Goal: Task Accomplishment & Management: Use online tool/utility

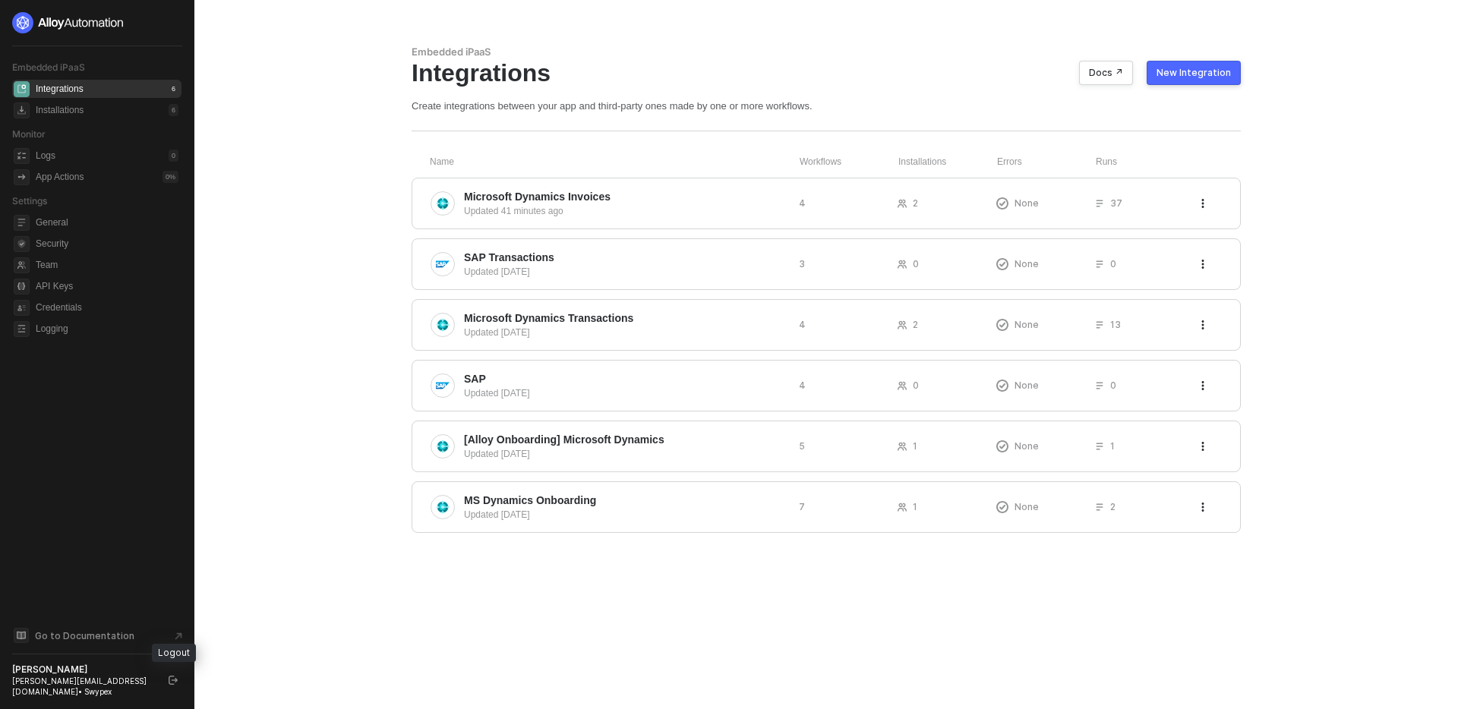
click at [166, 680] on button "button" at bounding box center [173, 680] width 18 height 18
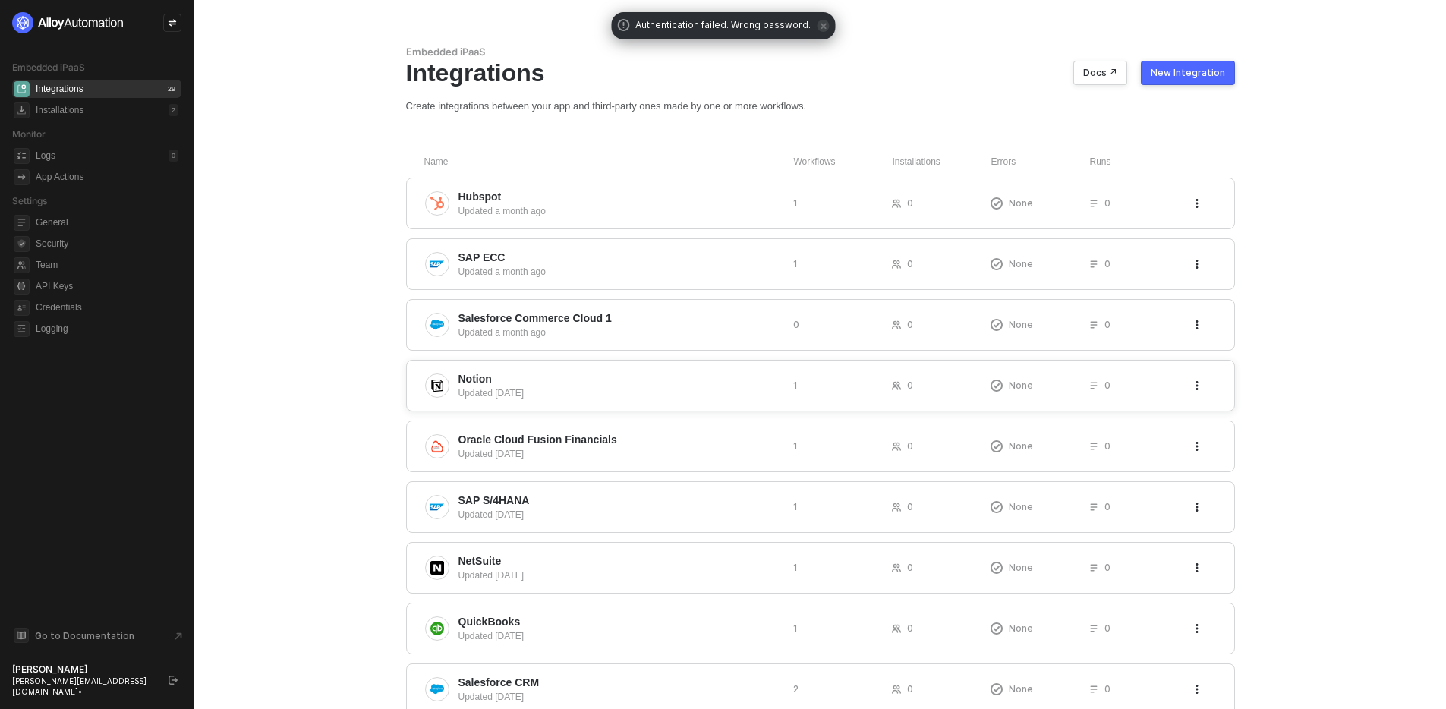
scroll to position [281, 0]
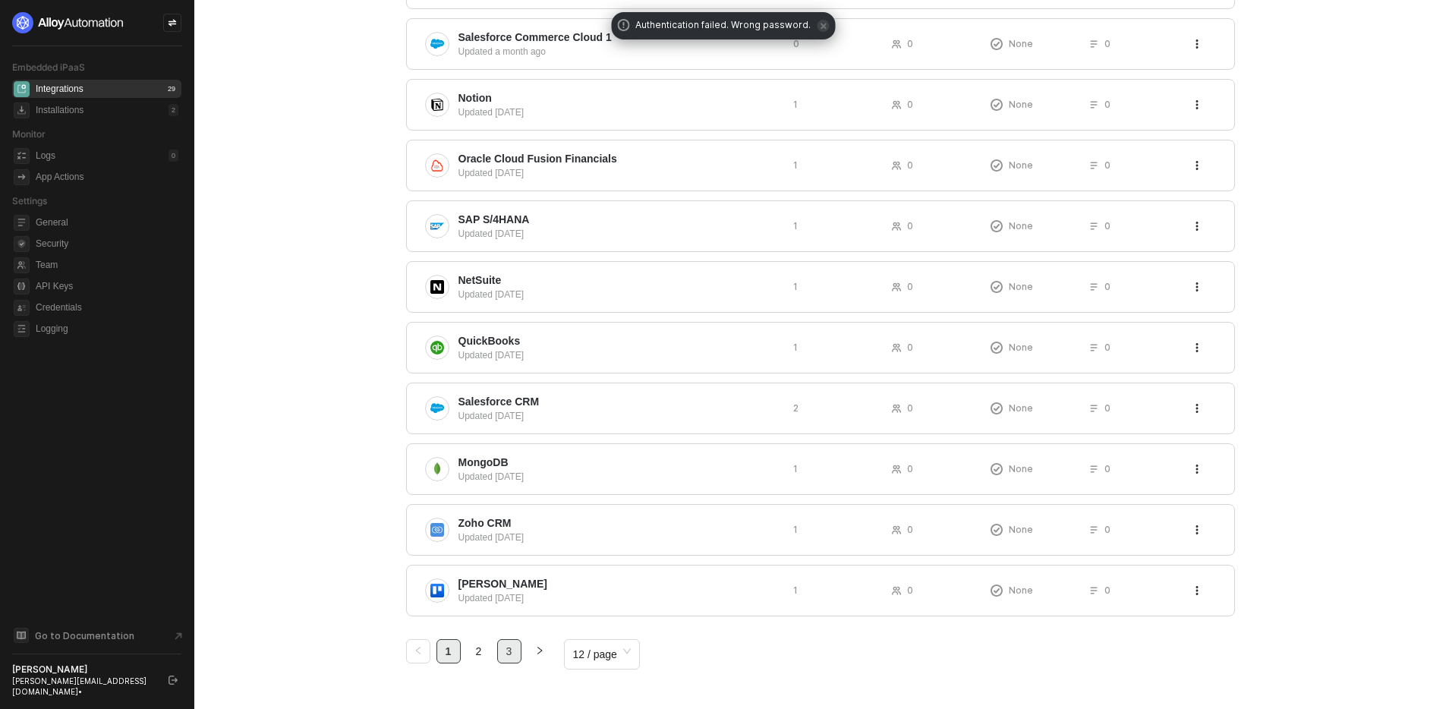
click at [513, 653] on link "3" at bounding box center [509, 651] width 23 height 23
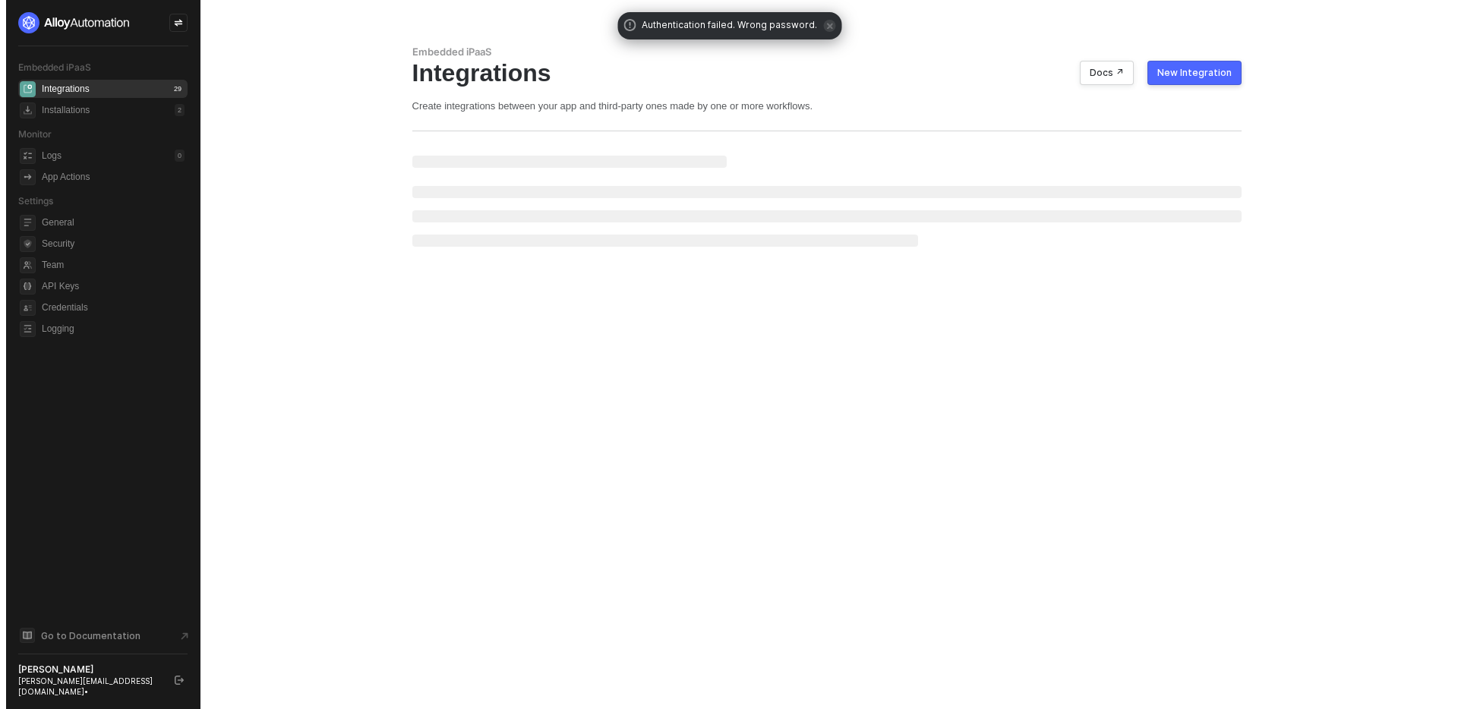
scroll to position [0, 0]
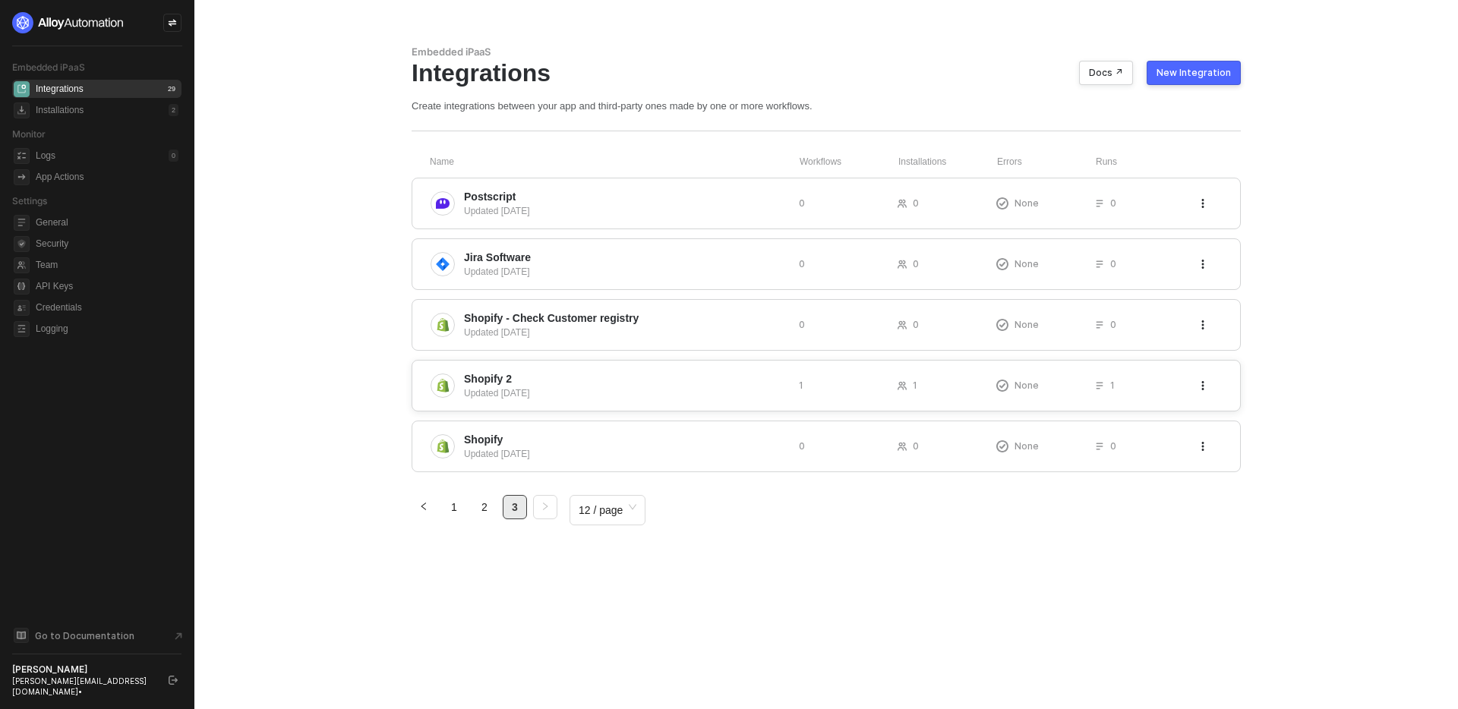
click at [665, 406] on div "Shopify 2 Updated 10 months ago 1 1 None 1" at bounding box center [826, 386] width 829 height 52
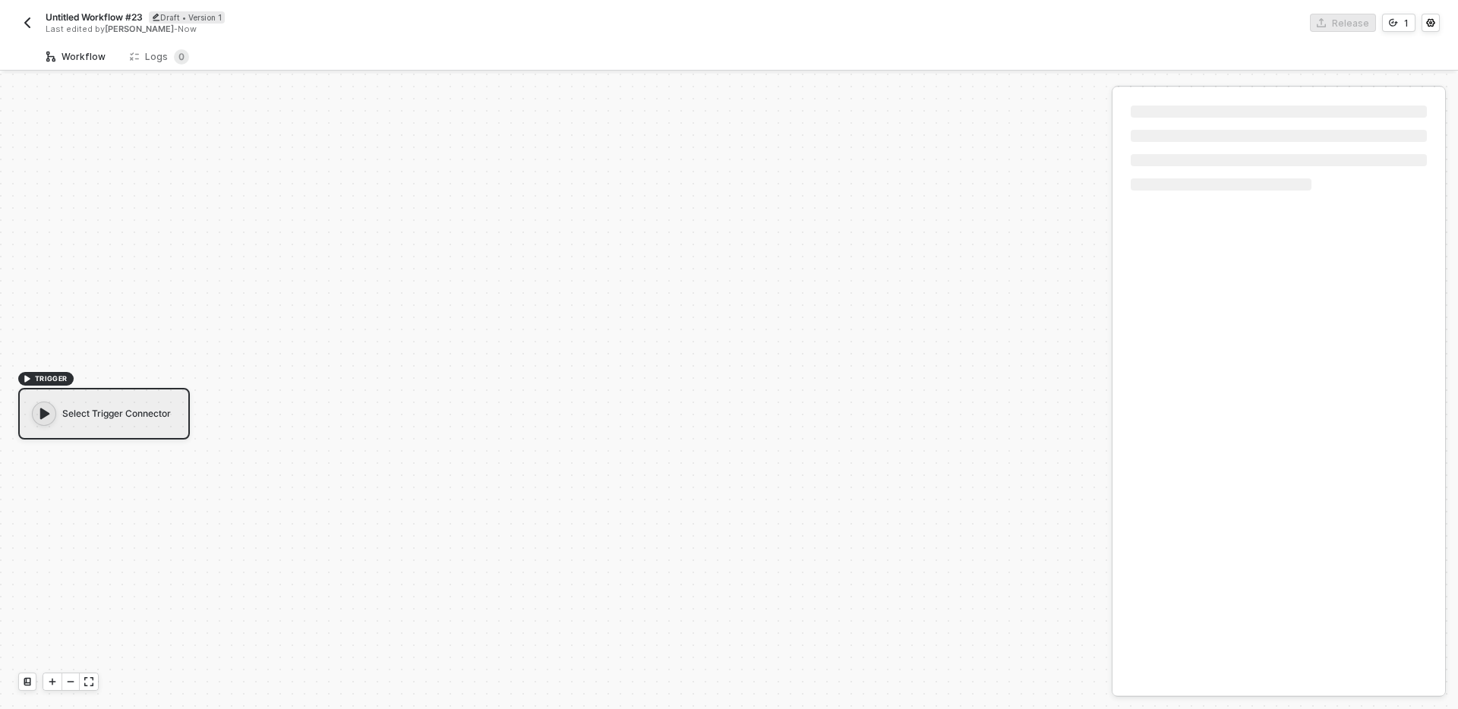
scroll to position [28, 0]
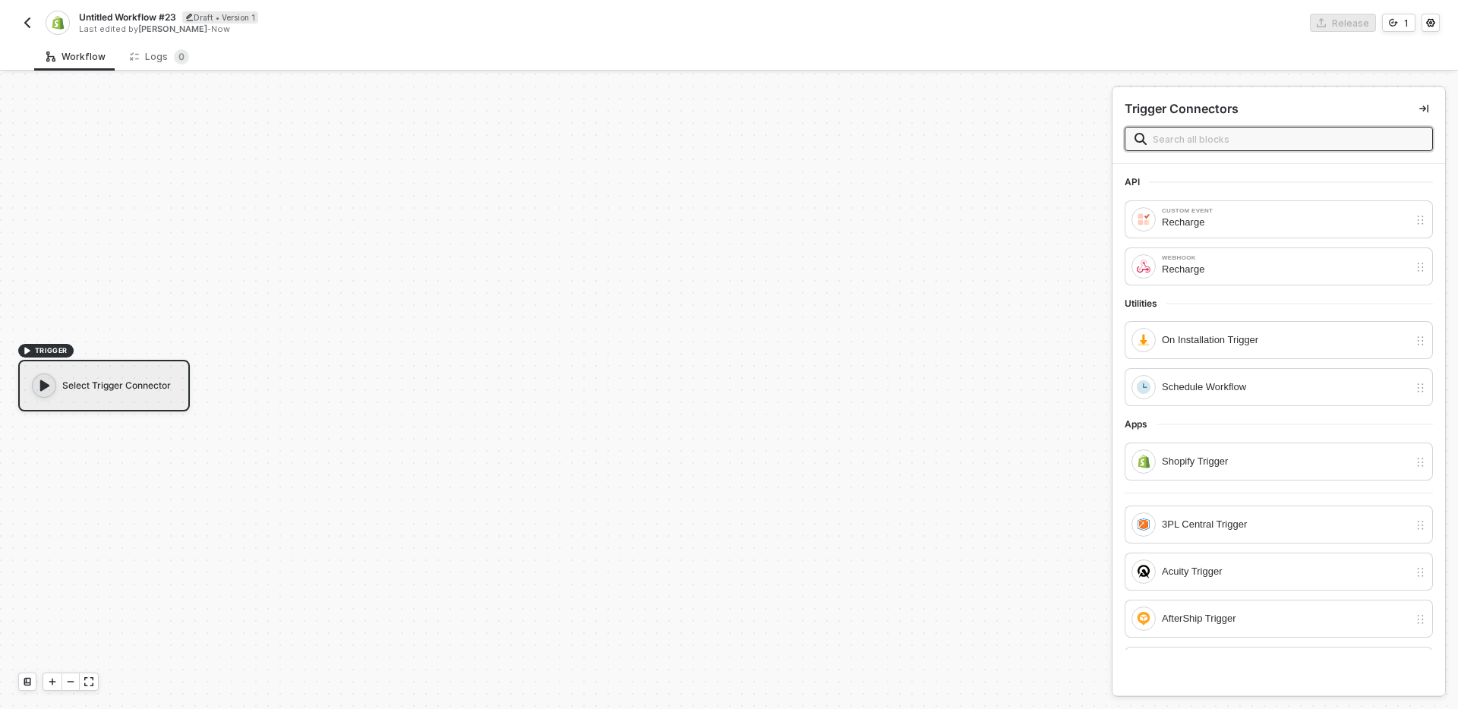
click at [21, 25] on img "button" at bounding box center [27, 23] width 12 height 12
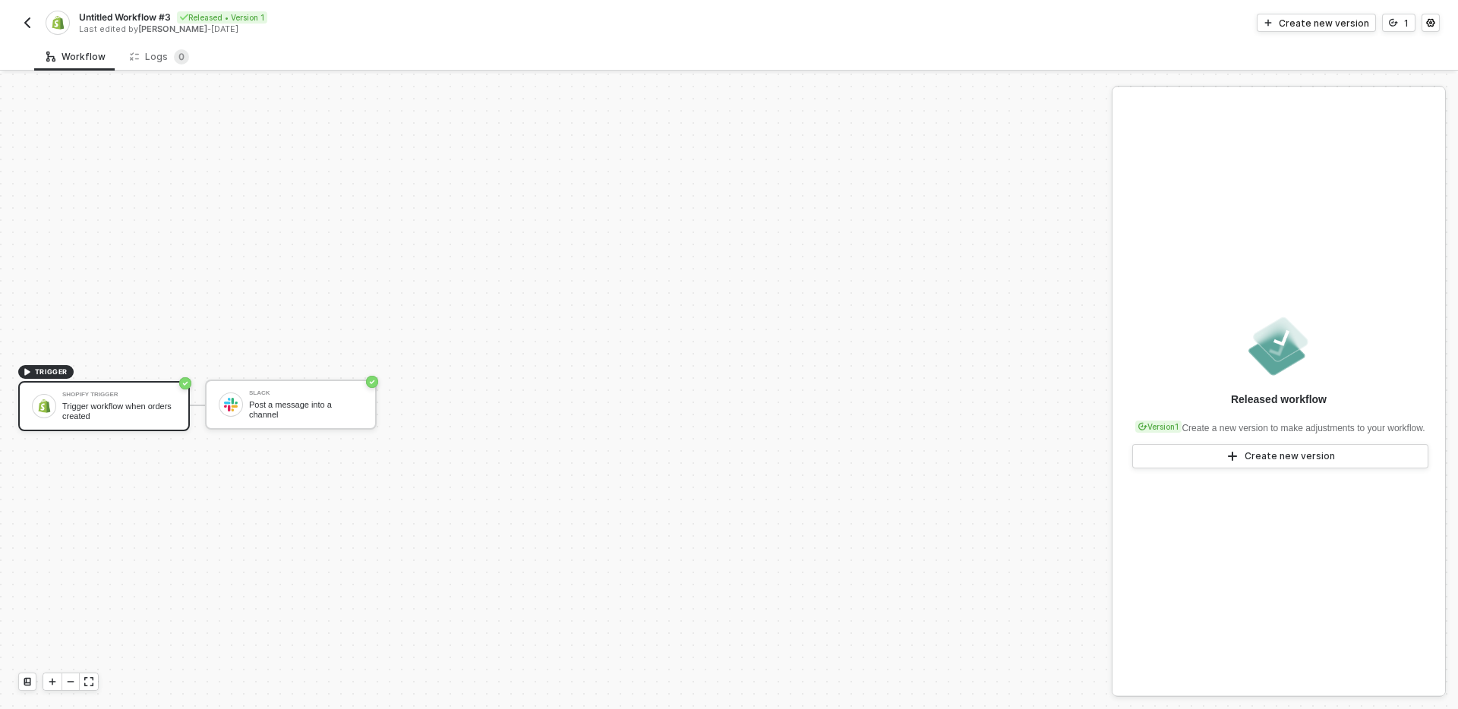
scroll to position [28, 0]
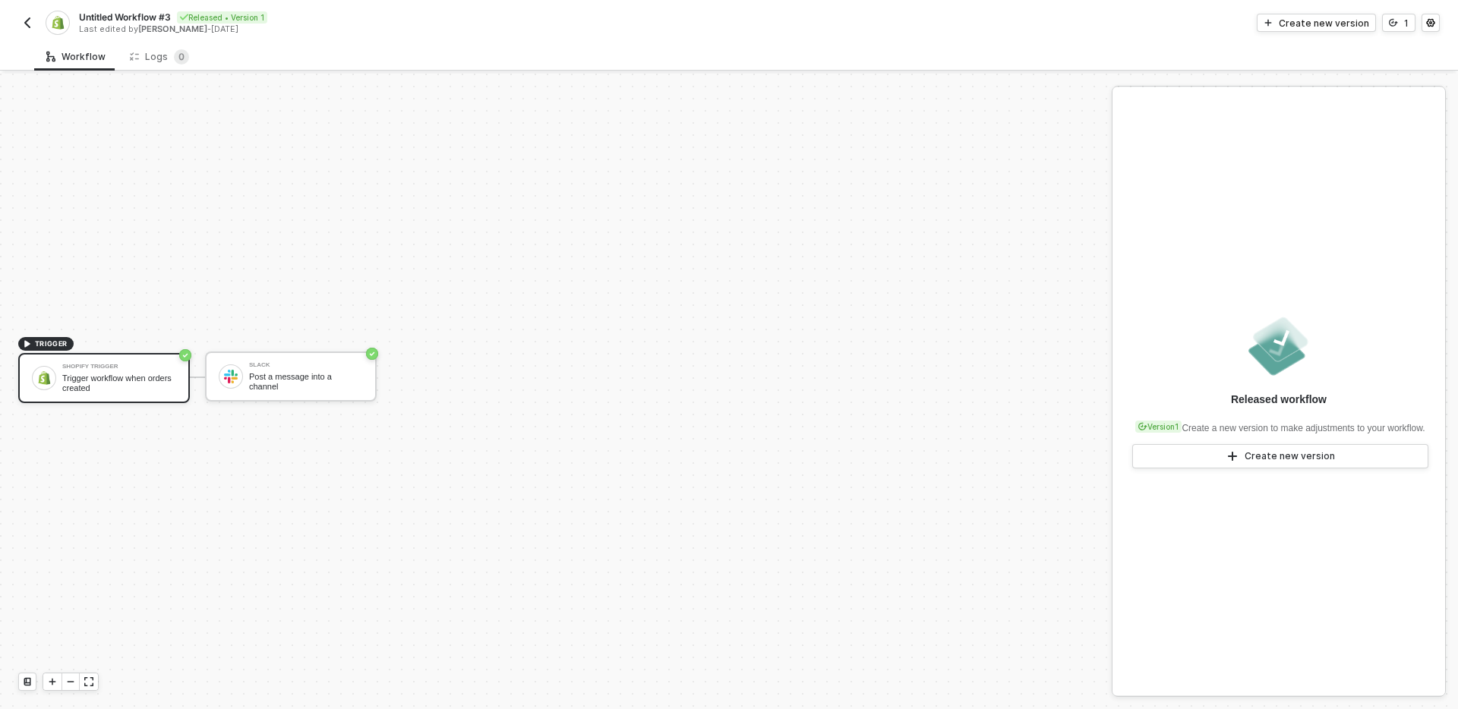
click at [30, 18] on img "button" at bounding box center [27, 23] width 12 height 12
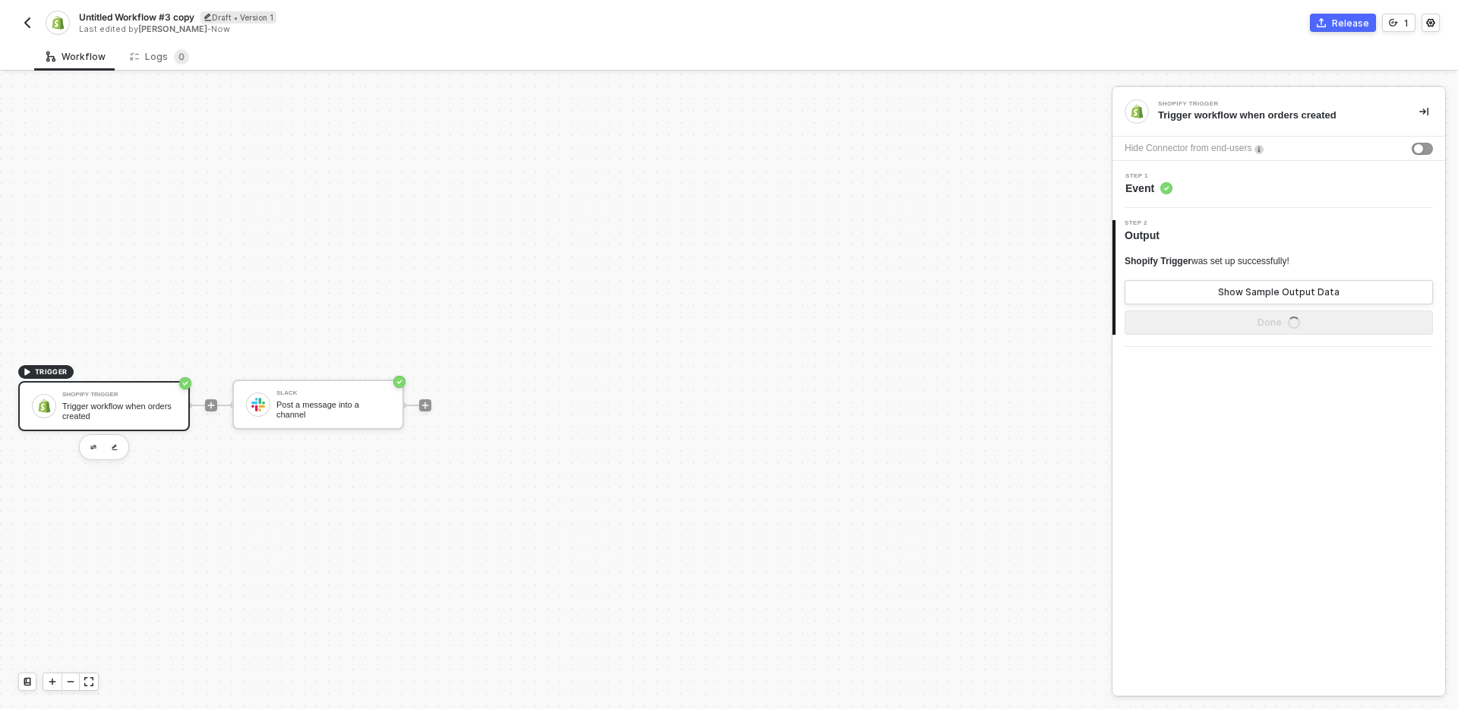
scroll to position [28, 0]
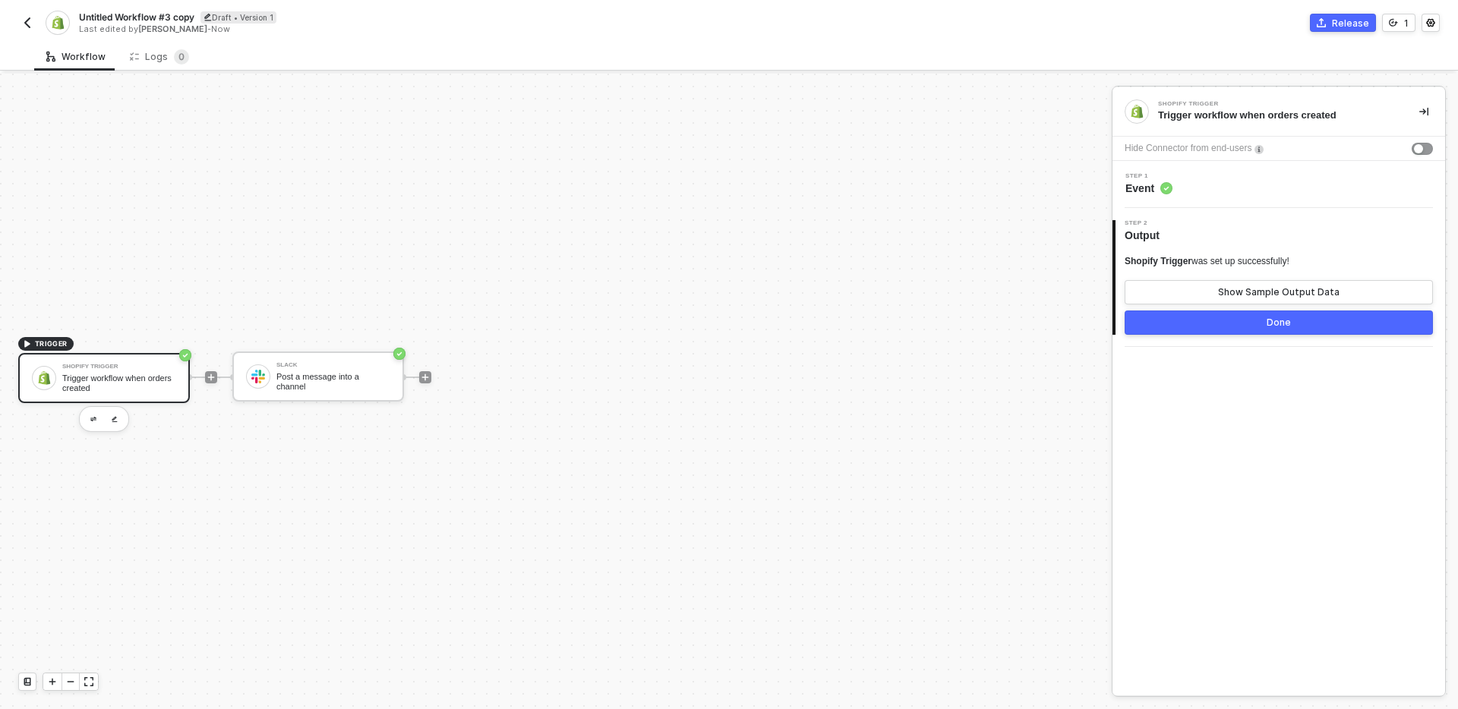
click at [1338, 27] on div "Release" at bounding box center [1350, 23] width 37 height 13
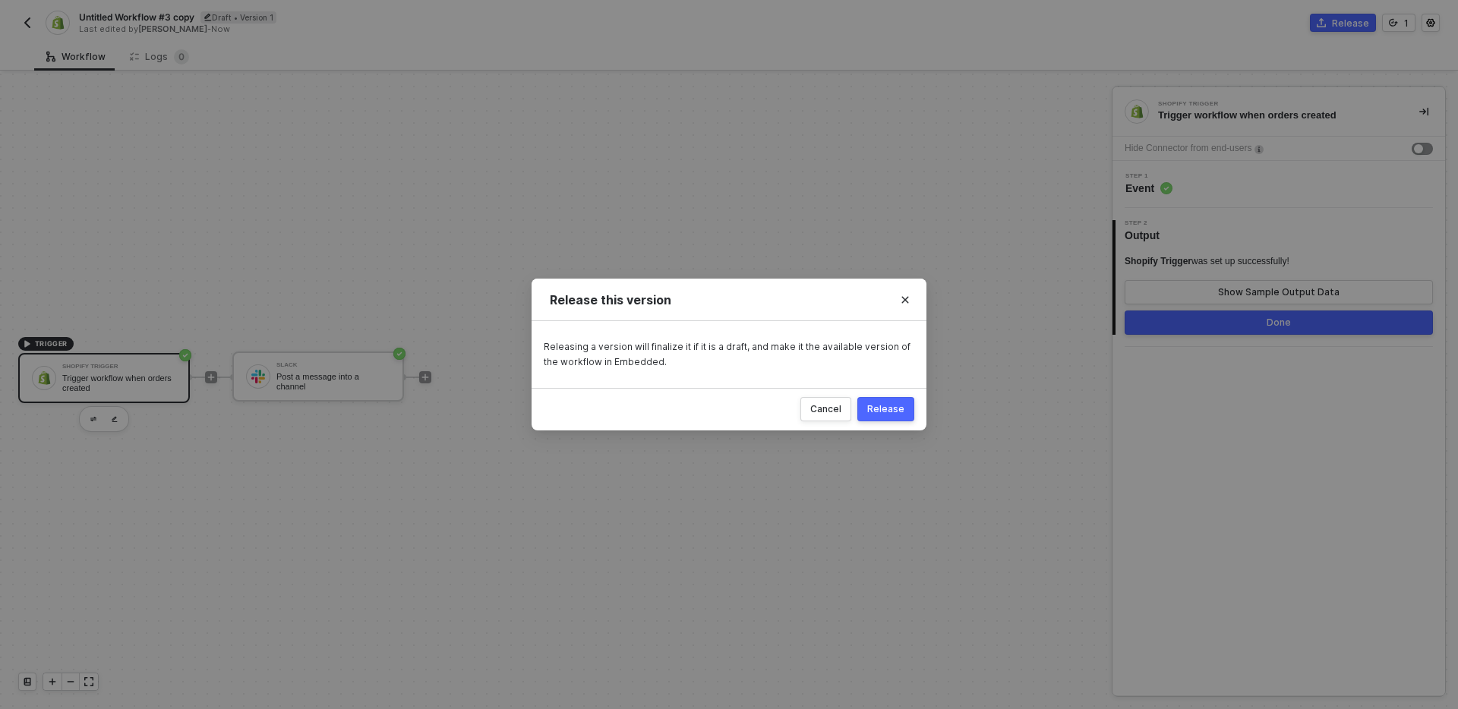
click at [875, 403] on div "Release" at bounding box center [885, 409] width 37 height 12
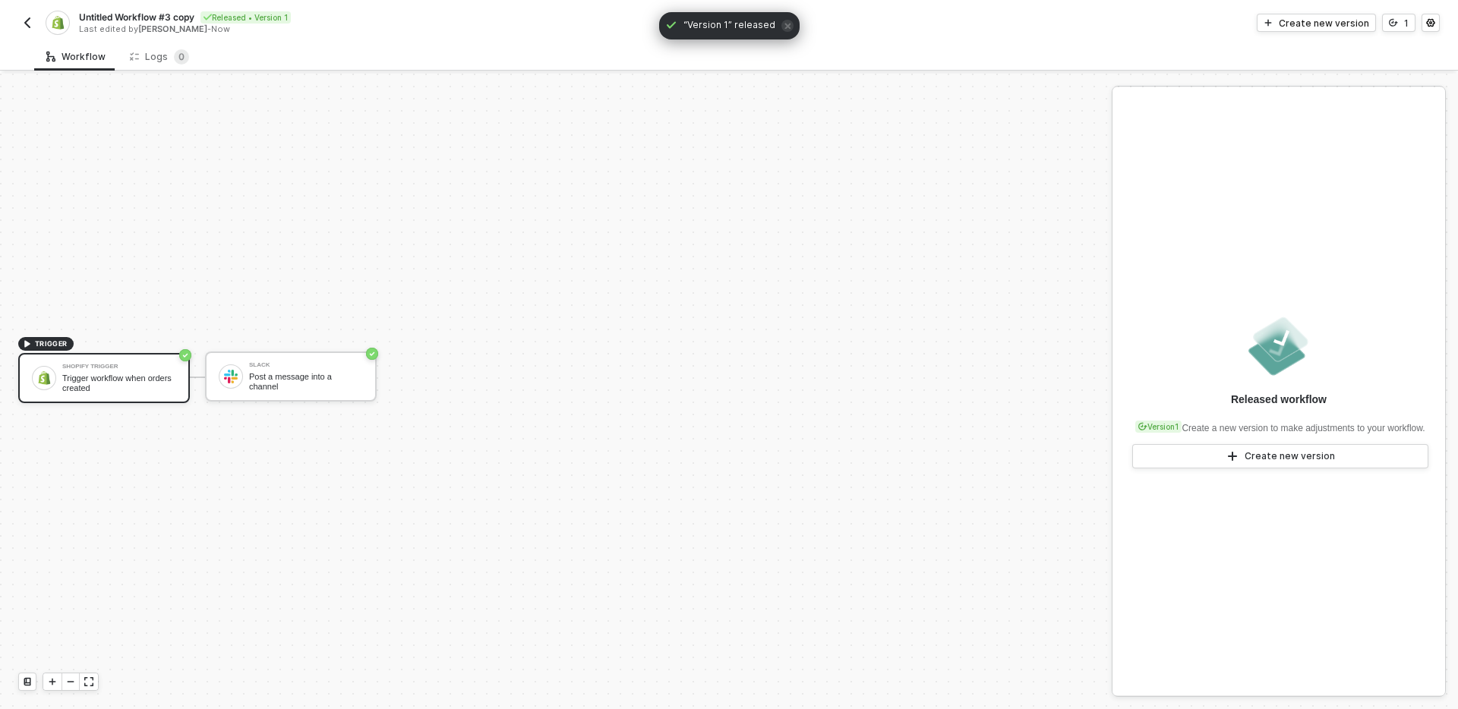
click at [28, 22] on img "button" at bounding box center [27, 23] width 12 height 12
